Goal: Complete application form

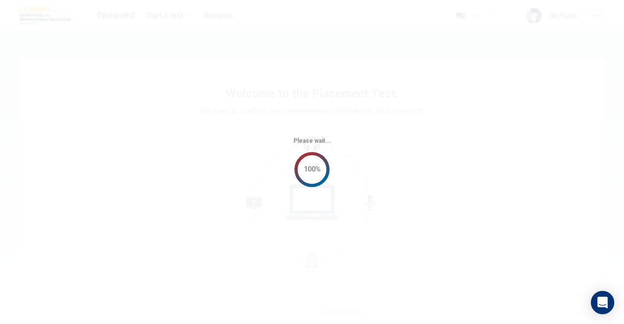
click at [404, 153] on div "Please wait... 100%" at bounding box center [312, 162] width 624 height 324
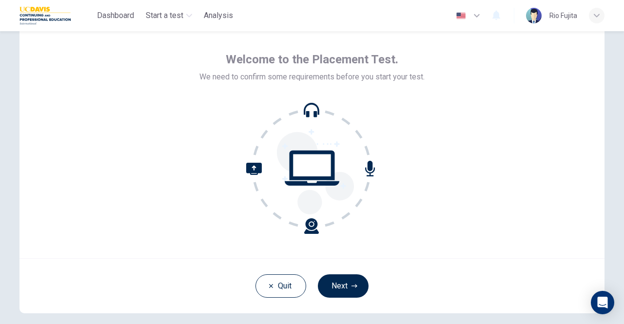
scroll to position [49, 0]
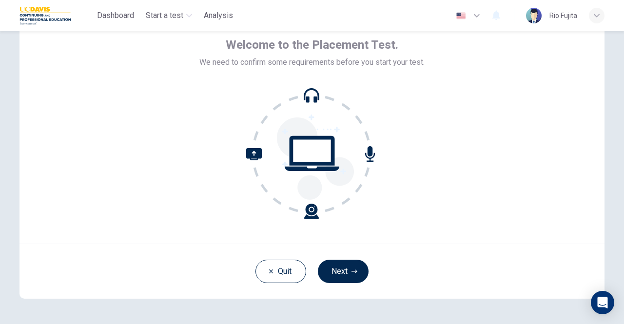
click at [228, 64] on span "We need to confirm some requirements before you start your test." at bounding box center [311, 63] width 225 height 12
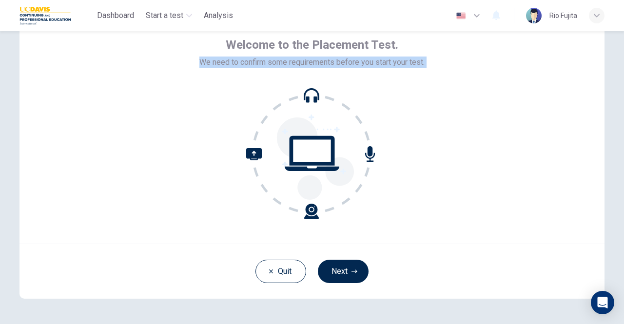
click at [228, 64] on span "We need to confirm some requirements before you start your test." at bounding box center [311, 63] width 225 height 12
click at [156, 129] on div "Welcome to the Placement Test. We need to confirm some requirements before you …" at bounding box center [311, 127] width 585 height 234
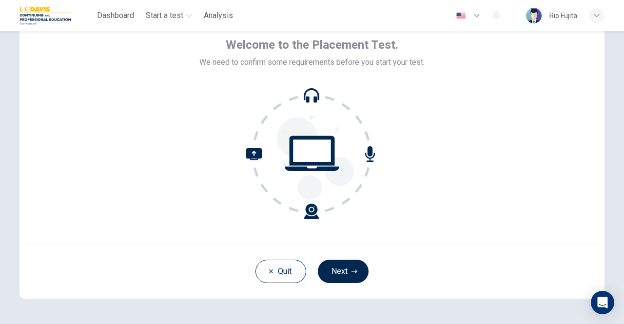
click at [156, 129] on div "Welcome to the Placement Test. We need to confirm some requirements before you …" at bounding box center [311, 127] width 585 height 234
click at [259, 65] on span "We need to confirm some requirements before you start your test." at bounding box center [311, 63] width 225 height 12
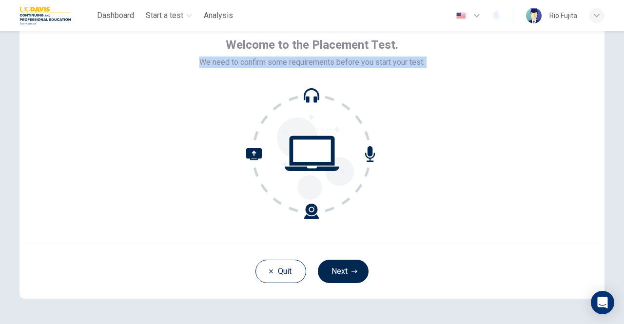
click at [259, 65] on span "We need to confirm some requirements before you start your test." at bounding box center [311, 63] width 225 height 12
click at [223, 135] on div at bounding box center [311, 154] width 225 height 132
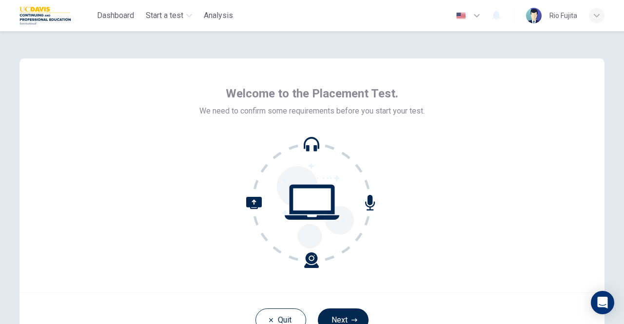
scroll to position [81, 0]
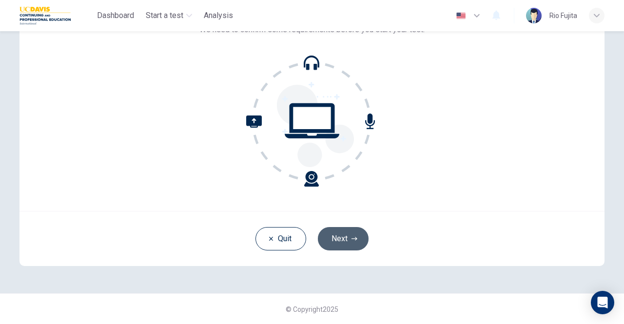
click at [354, 242] on button "Next" at bounding box center [343, 238] width 51 height 23
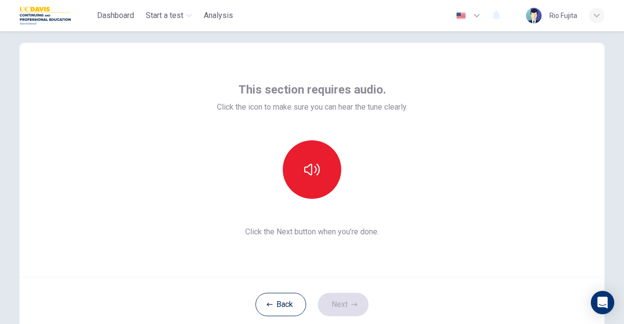
scroll to position [0, 0]
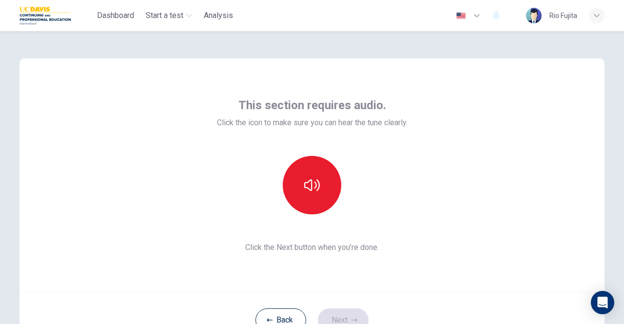
click at [387, 125] on span "Click the icon to make sure you can hear the tune clearly." at bounding box center [312, 123] width 191 height 12
click at [386, 125] on span "Click the icon to make sure you can hear the tune clearly." at bounding box center [312, 123] width 191 height 12
click at [282, 108] on span "This section requires audio." at bounding box center [312, 105] width 148 height 16
click at [287, 108] on span "This section requires audio." at bounding box center [312, 105] width 148 height 16
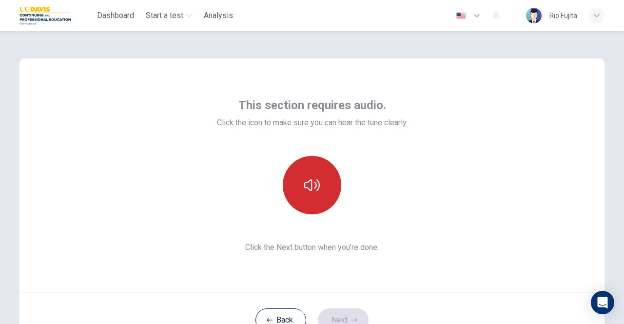
click at [311, 187] on icon "button" at bounding box center [312, 185] width 16 height 16
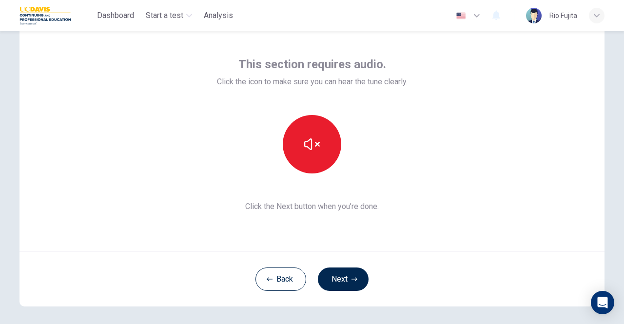
scroll to position [81, 0]
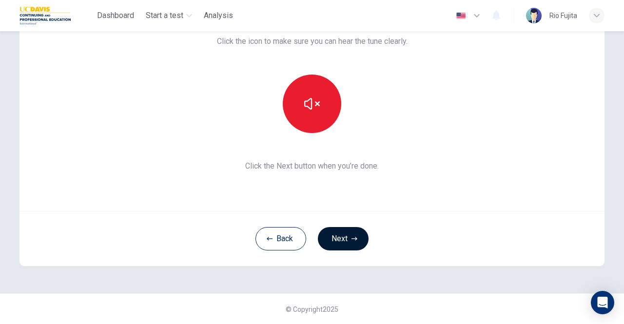
click at [341, 239] on button "Next" at bounding box center [343, 238] width 51 height 23
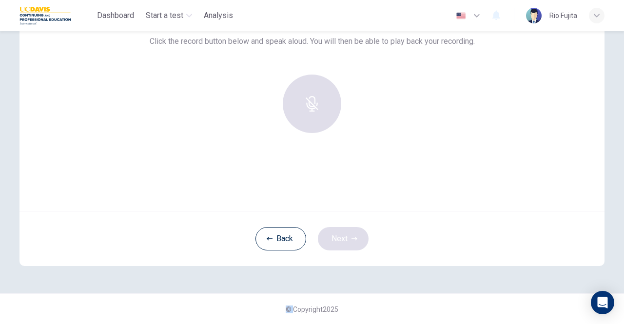
click at [341, 239] on div "Back Next" at bounding box center [311, 238] width 585 height 55
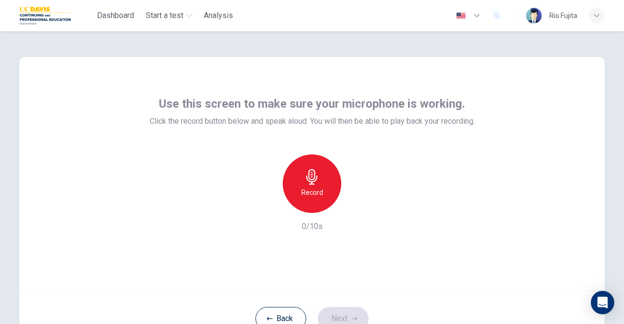
scroll to position [0, 0]
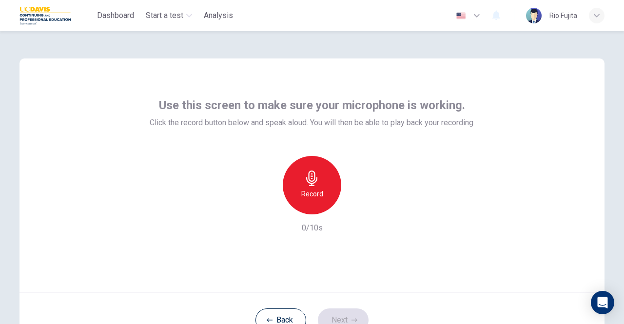
click at [299, 184] on div "Record" at bounding box center [312, 185] width 58 height 58
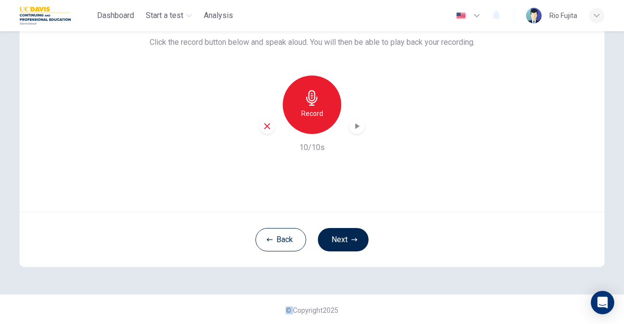
scroll to position [81, 0]
click at [362, 129] on div "Record" at bounding box center [311, 104] width 105 height 58
click at [359, 125] on icon "button" at bounding box center [357, 125] width 10 height 10
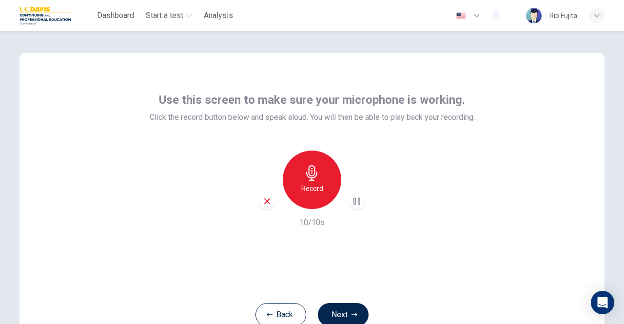
scroll to position [0, 0]
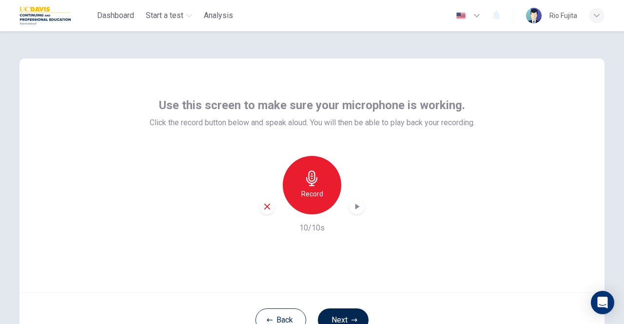
click at [260, 204] on div "button" at bounding box center [267, 207] width 16 height 16
click at [260, 204] on div "Record" at bounding box center [311, 185] width 105 height 58
click at [313, 178] on icon "button" at bounding box center [312, 179] width 16 height 16
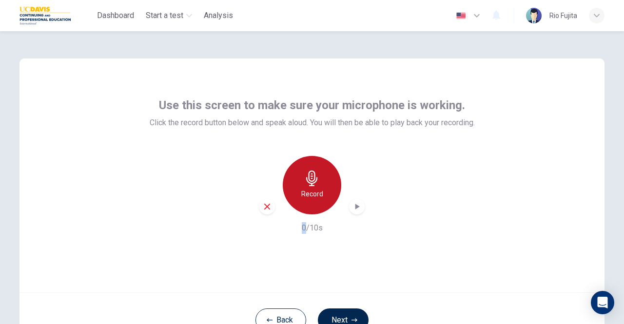
click at [319, 188] on h6 "Record" at bounding box center [312, 194] width 22 height 12
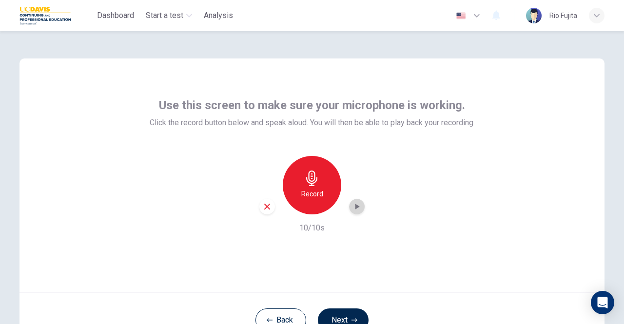
click at [355, 208] on icon "button" at bounding box center [357, 207] width 4 height 6
click at [356, 208] on icon "button" at bounding box center [357, 207] width 10 height 10
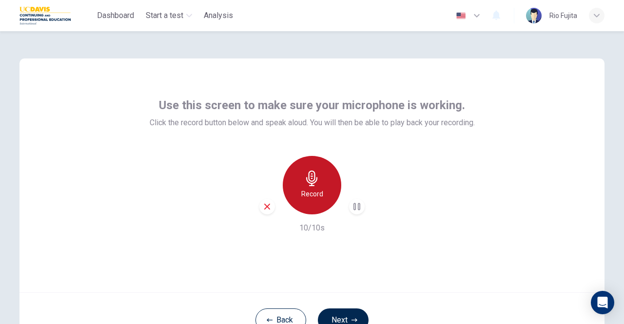
click at [307, 191] on h6 "Record" at bounding box center [312, 194] width 22 height 12
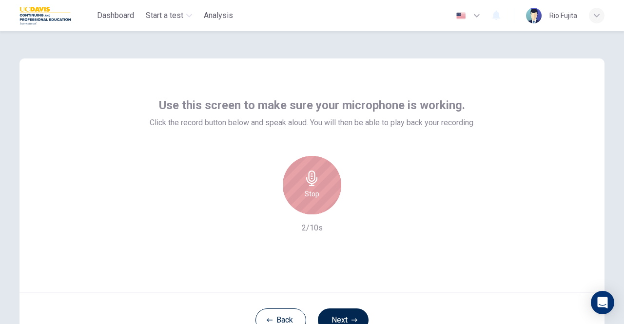
click at [307, 191] on h6 "Stop" at bounding box center [312, 194] width 15 height 12
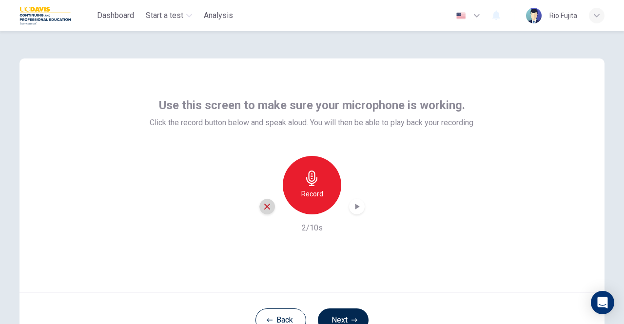
click at [264, 203] on icon "button" at bounding box center [267, 206] width 9 height 9
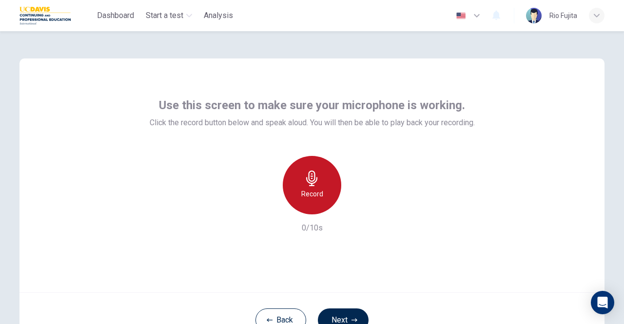
click at [316, 188] on h6 "Record" at bounding box center [312, 194] width 22 height 12
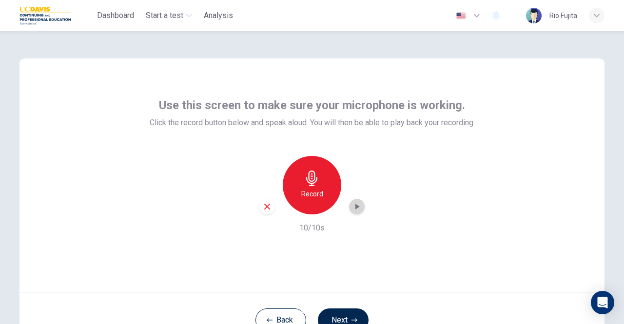
click at [352, 207] on icon "button" at bounding box center [357, 207] width 10 height 10
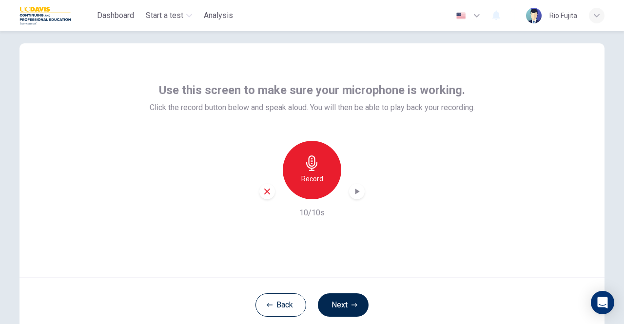
scroll to position [22, 0]
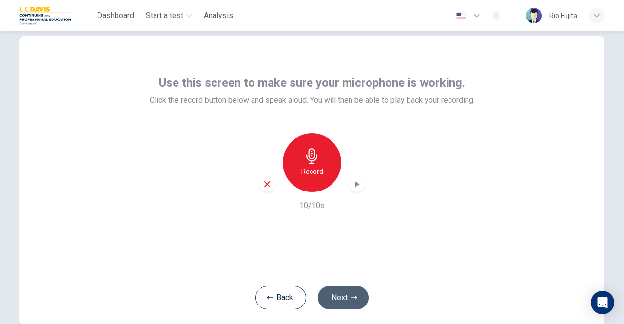
click at [340, 293] on button "Next" at bounding box center [343, 297] width 51 height 23
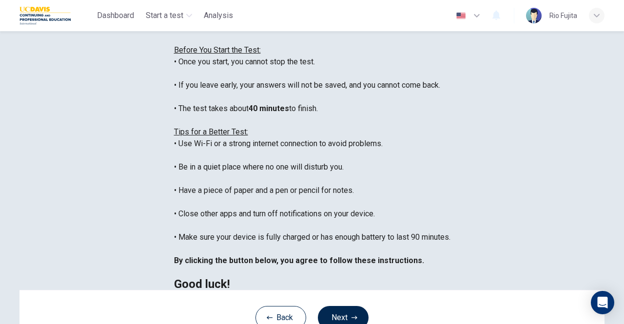
scroll to position [71, 0]
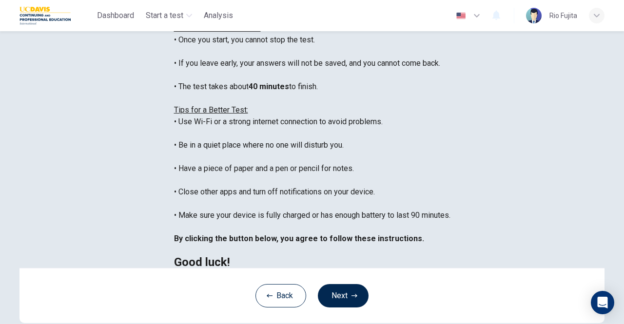
click at [181, 120] on div "You are about to start a Placement Test . Before You Start the Test: • Once you…" at bounding box center [312, 133] width 276 height 269
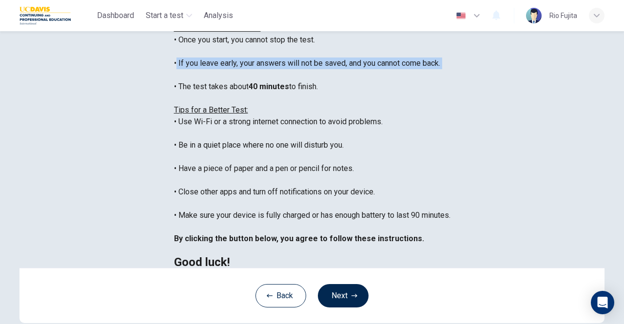
click at [181, 120] on div "You are about to start a Placement Test . Before You Start the Test: • Once you…" at bounding box center [312, 133] width 276 height 269
click at [183, 135] on div "You are about to start a Placement Test . Before You Start the Test: • Once you…" at bounding box center [312, 133] width 276 height 269
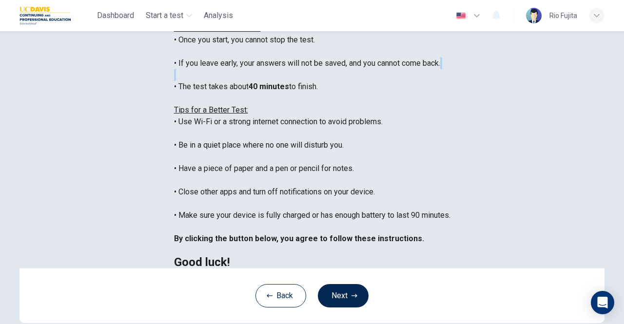
click at [183, 135] on div "You are about to start a Placement Test . Before You Start the Test: • Once you…" at bounding box center [312, 133] width 276 height 269
click at [176, 137] on div "You are about to start a Placement Test . Before You Start the Test: • Once you…" at bounding box center [312, 133] width 276 height 269
click at [174, 142] on div "You are about to start a Placement Test . Before You Start the Test: • Once you…" at bounding box center [312, 133] width 276 height 269
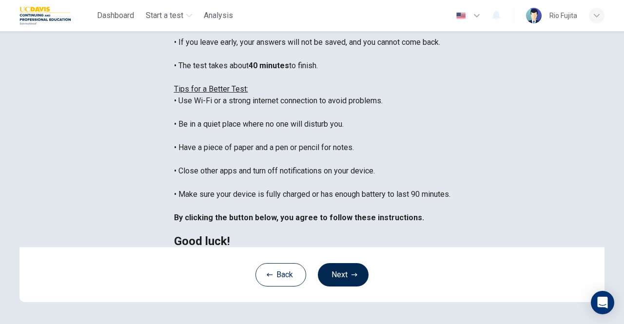
scroll to position [120, 0]
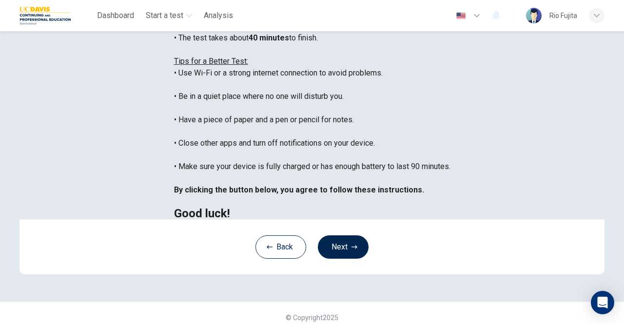
click at [174, 126] on div "You are about to start a Placement Test . Before You Start the Test: • Once you…" at bounding box center [312, 84] width 276 height 269
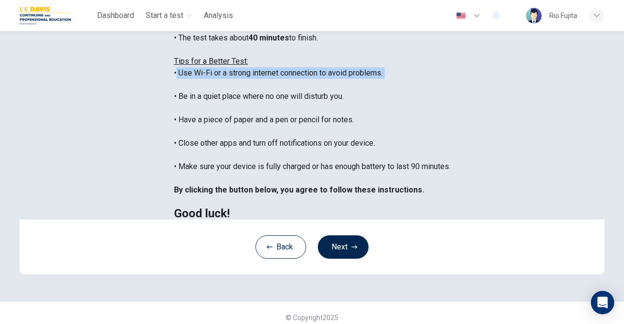
click at [174, 126] on div "You are about to start a Placement Test . Before You Start the Test: • Once you…" at bounding box center [312, 84] width 276 height 269
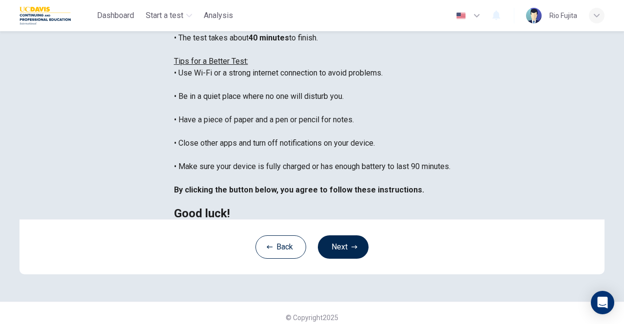
click at [174, 158] on div "You are about to start a Placement Test . Before You Start the Test: • Once you…" at bounding box center [312, 84] width 276 height 269
click at [233, 180] on div "You are about to start a Placement Test . Before You Start the Test: • Once you…" at bounding box center [312, 84] width 276 height 269
click at [198, 173] on div "You are about to start a Placement Test . Before You Start the Test: • Once you…" at bounding box center [312, 84] width 276 height 269
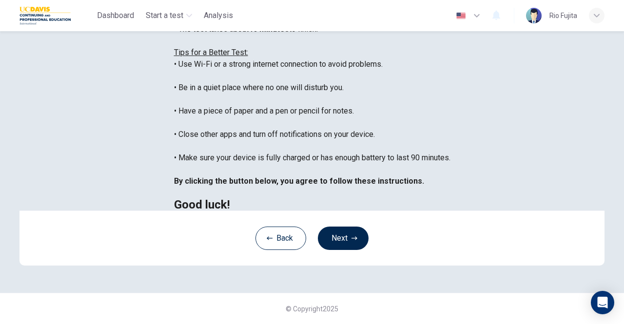
scroll to position [167, 0]
click at [174, 151] on div "You are about to start a Placement Test . Before You Start the Test: • Once you…" at bounding box center [312, 76] width 276 height 269
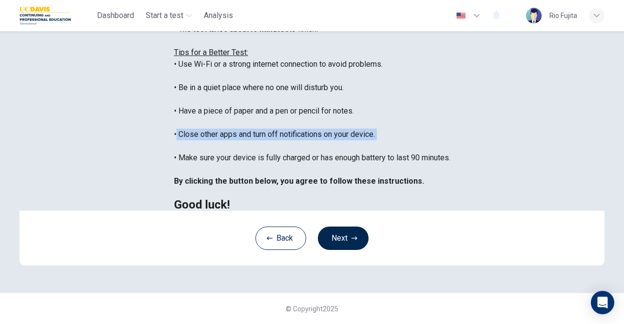
click at [174, 151] on div "You are about to start a Placement Test . Before You Start the Test: • Once you…" at bounding box center [312, 76] width 276 height 269
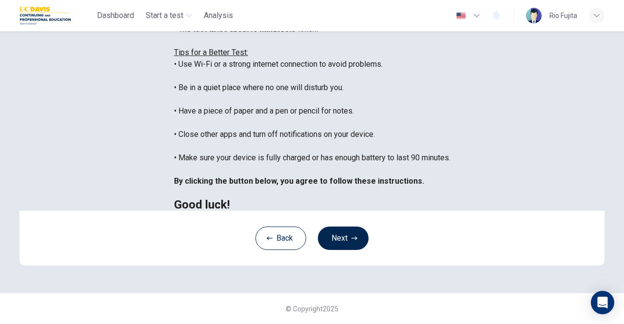
click at [174, 176] on div "You are about to start a Placement Test . Before You Start the Test: • Once you…" at bounding box center [312, 76] width 276 height 269
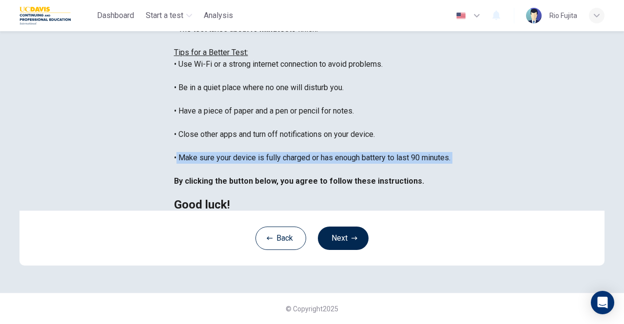
click at [174, 176] on div "You are about to start a Placement Test . Before You Start the Test: • Once you…" at bounding box center [312, 76] width 276 height 269
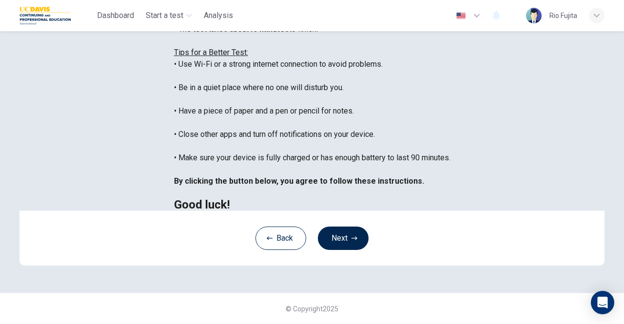
click at [174, 141] on div "You are about to start a Placement Test . Before You Start the Test: • Once you…" at bounding box center [312, 76] width 276 height 269
click at [220, 142] on div "You are about to start a Placement Test . Before You Start the Test: • Once you…" at bounding box center [312, 76] width 276 height 269
click at [428, 211] on div "Disclaimer: You are about to start a Placement Test . Before You Start the Test…" at bounding box center [312, 70] width 276 height 281
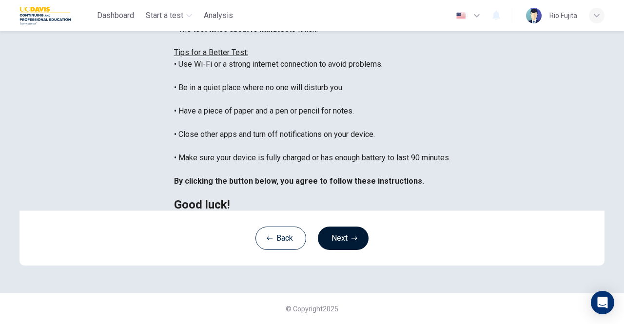
click at [343, 250] on button "Next" at bounding box center [343, 238] width 51 height 23
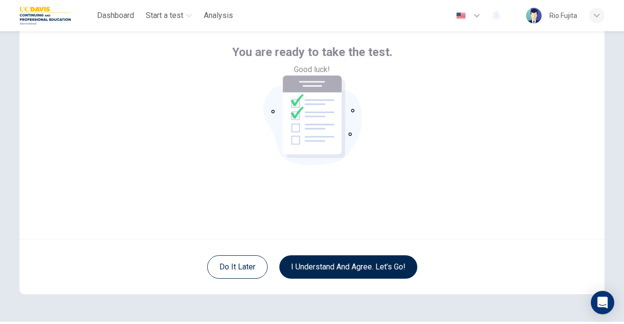
scroll to position [33, 0]
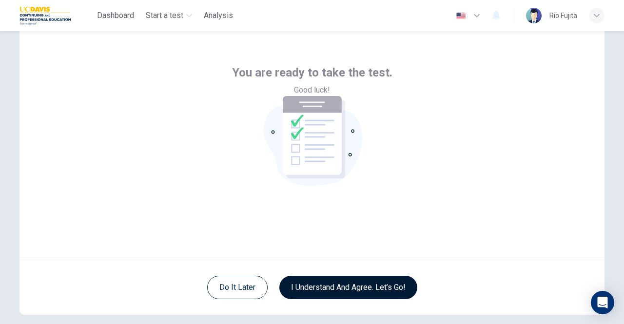
click at [381, 283] on button "I understand and agree. Let’s go!" at bounding box center [348, 287] width 138 height 23
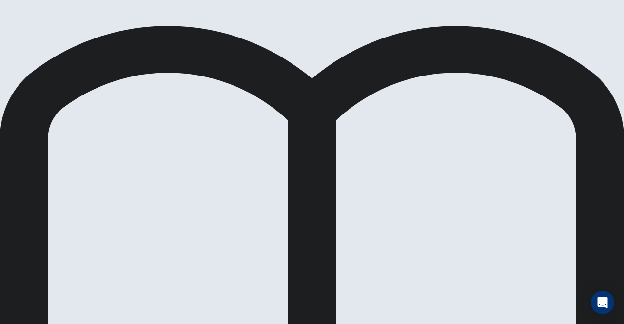
drag, startPoint x: 243, startPoint y: 160, endPoint x: 237, endPoint y: 159, distance: 5.4
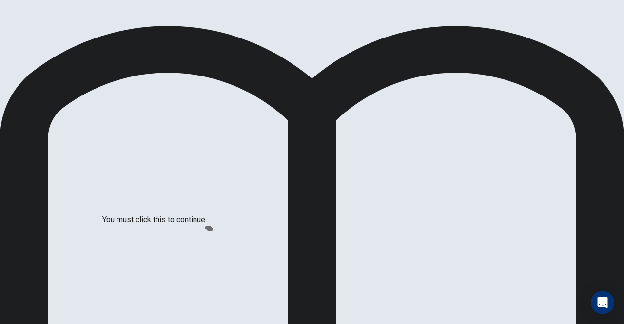
scroll to position [51, 0]
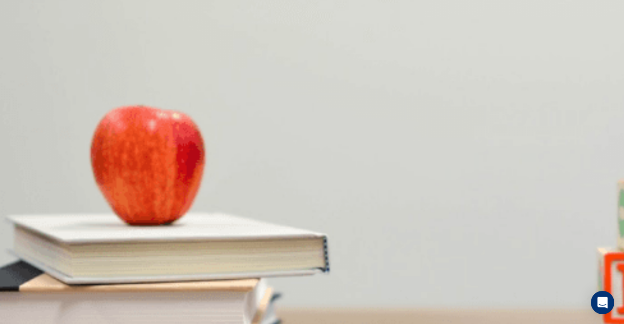
scroll to position [902, 0]
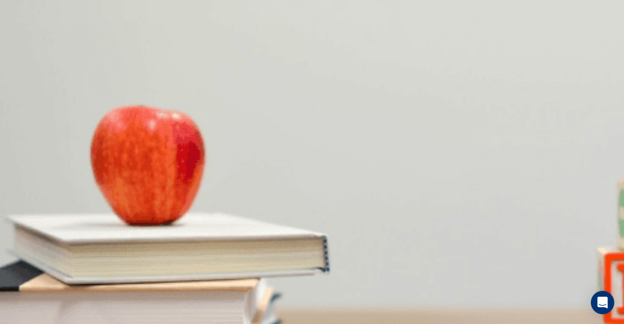
scroll to position [390, 0]
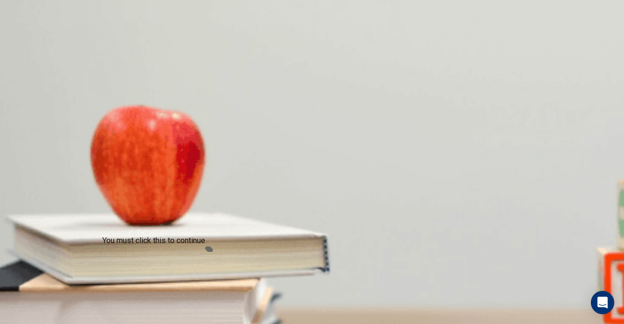
scroll to position [39, 0]
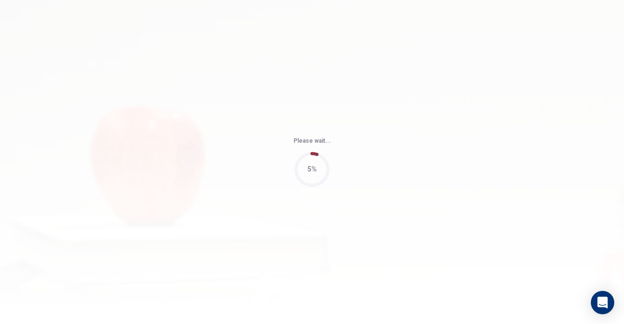
type input "92"
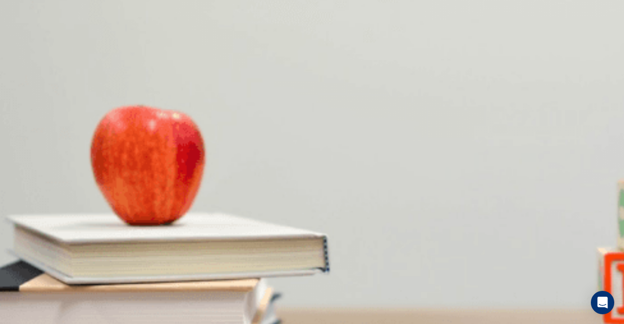
scroll to position [0, 0]
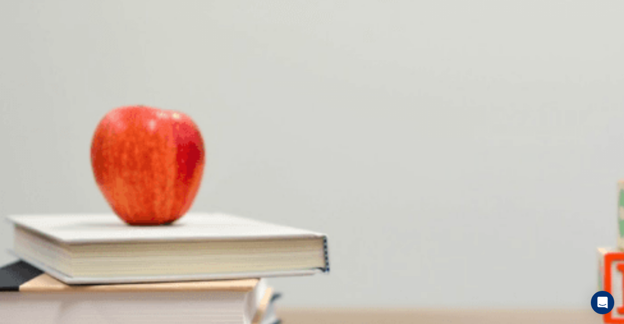
scroll to position [487, 0]
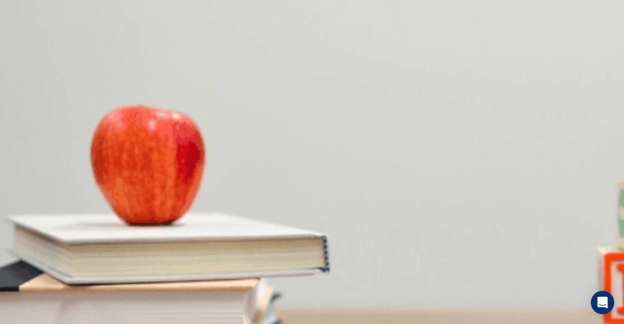
click at [540, 324] on div at bounding box center [312, 324] width 624 height 0
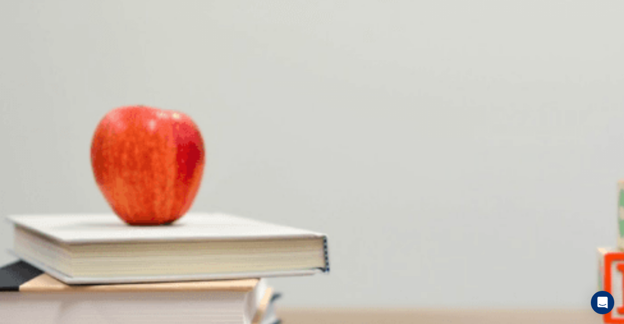
scroll to position [39, 0]
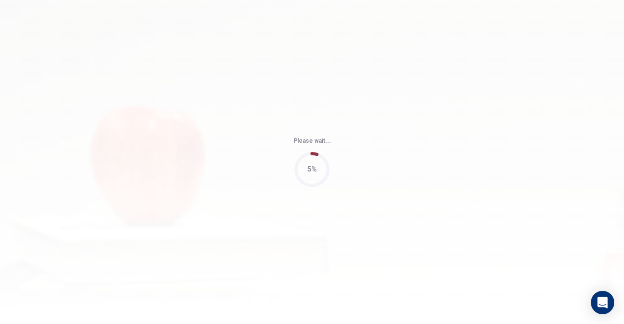
type input "70"
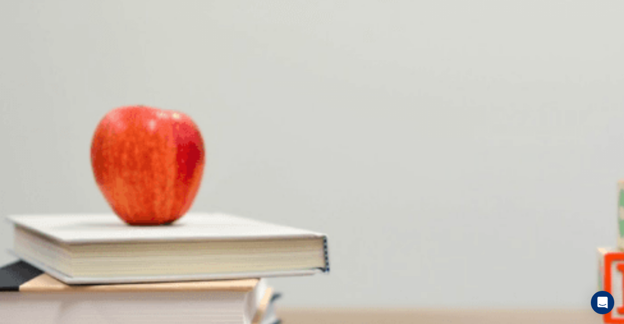
scroll to position [97, 0]
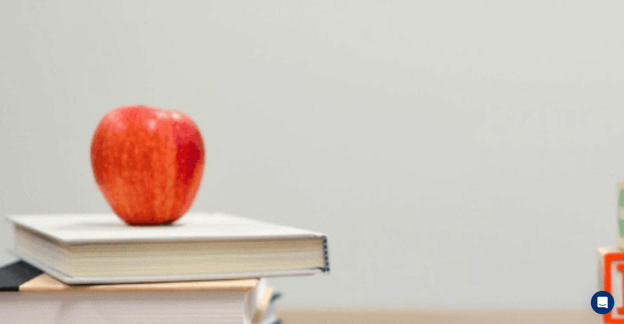
scroll to position [116, 0]
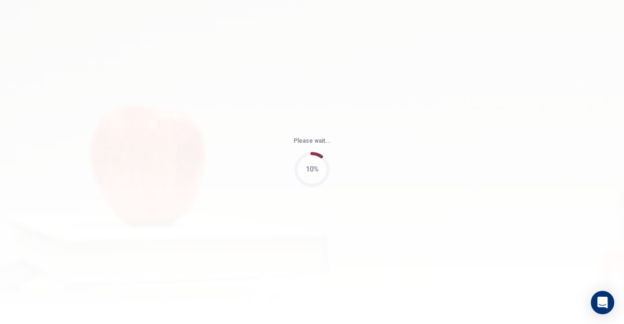
type input "70"
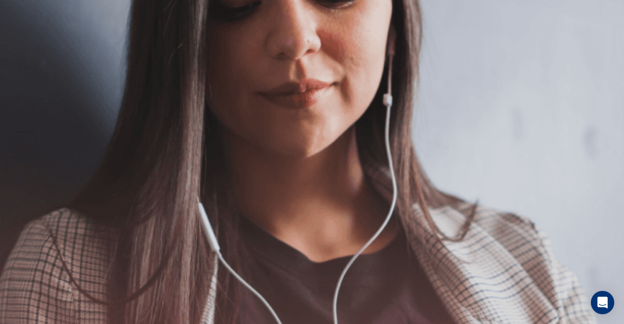
scroll to position [146, 0]
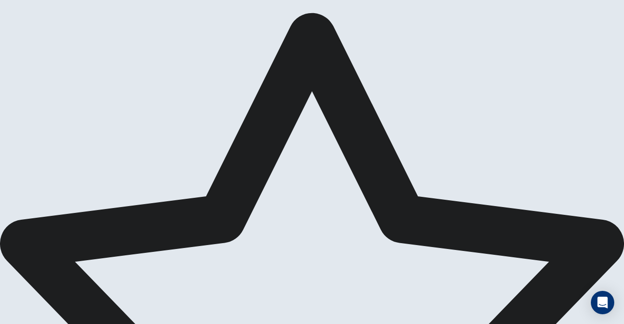
scroll to position [0, 0]
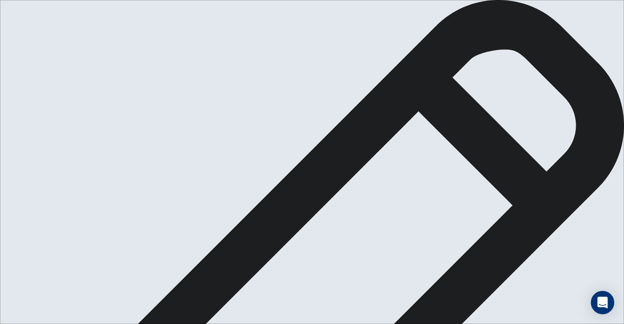
scroll to position [0, 0]
drag, startPoint x: 86, startPoint y: 205, endPoint x: 98, endPoint y: 218, distance: 17.9
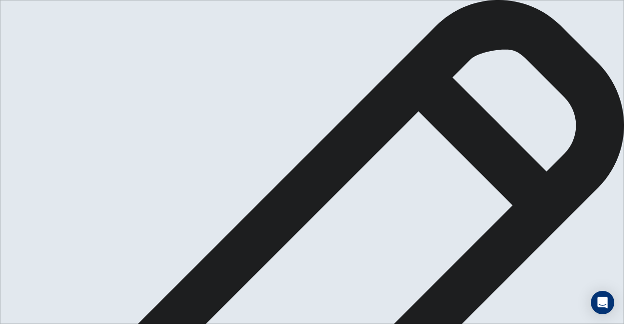
drag, startPoint x: 78, startPoint y: 202, endPoint x: 100, endPoint y: 213, distance: 24.4
drag, startPoint x: 88, startPoint y: 218, endPoint x: 68, endPoint y: 211, distance: 20.8
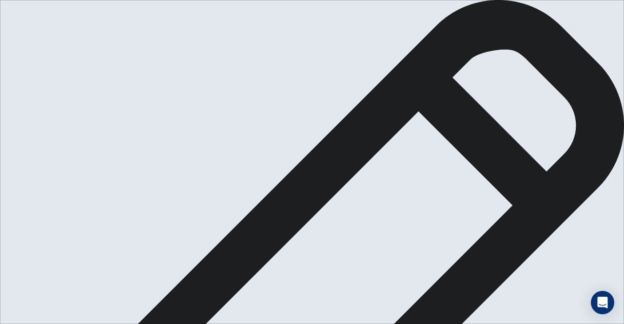
drag, startPoint x: 68, startPoint y: 211, endPoint x: 74, endPoint y: 213, distance: 5.7
drag, startPoint x: 74, startPoint y: 213, endPoint x: 96, endPoint y: 220, distance: 23.0
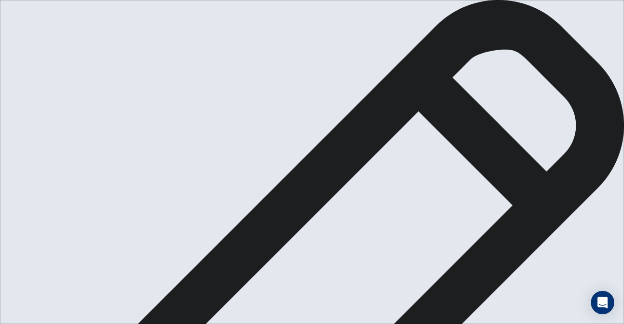
drag, startPoint x: 81, startPoint y: 209, endPoint x: 88, endPoint y: 217, distance: 10.4
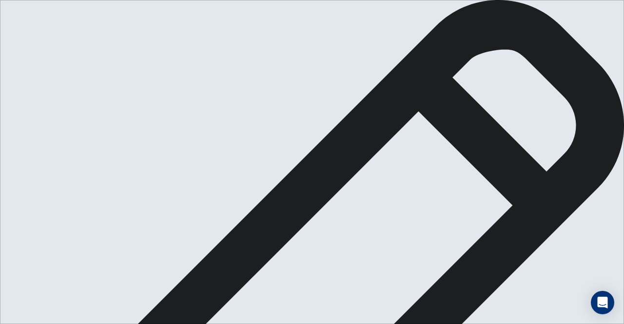
scroll to position [0, 0]
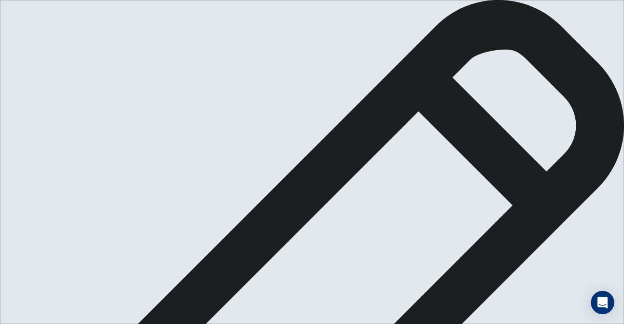
drag, startPoint x: 351, startPoint y: 145, endPoint x: 445, endPoint y: 152, distance: 94.3
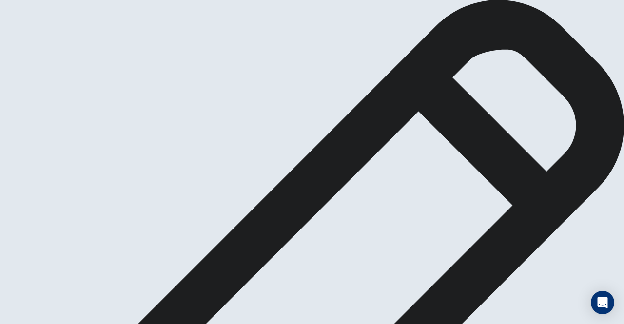
drag, startPoint x: 467, startPoint y: 90, endPoint x: 465, endPoint y: 101, distance: 11.8
paste textarea
type textarea "I made a meaningful change in my life when I prepared for the entrance exams to…"
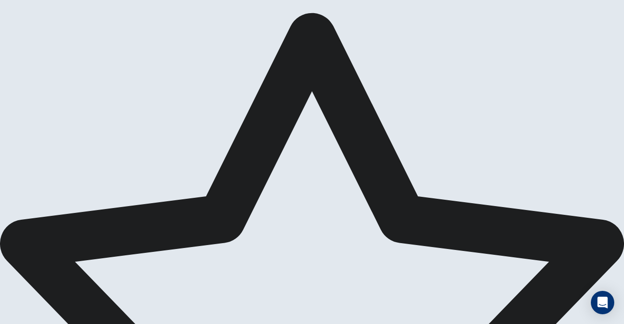
scroll to position [14, 0]
